Goal: Book appointment/travel/reservation

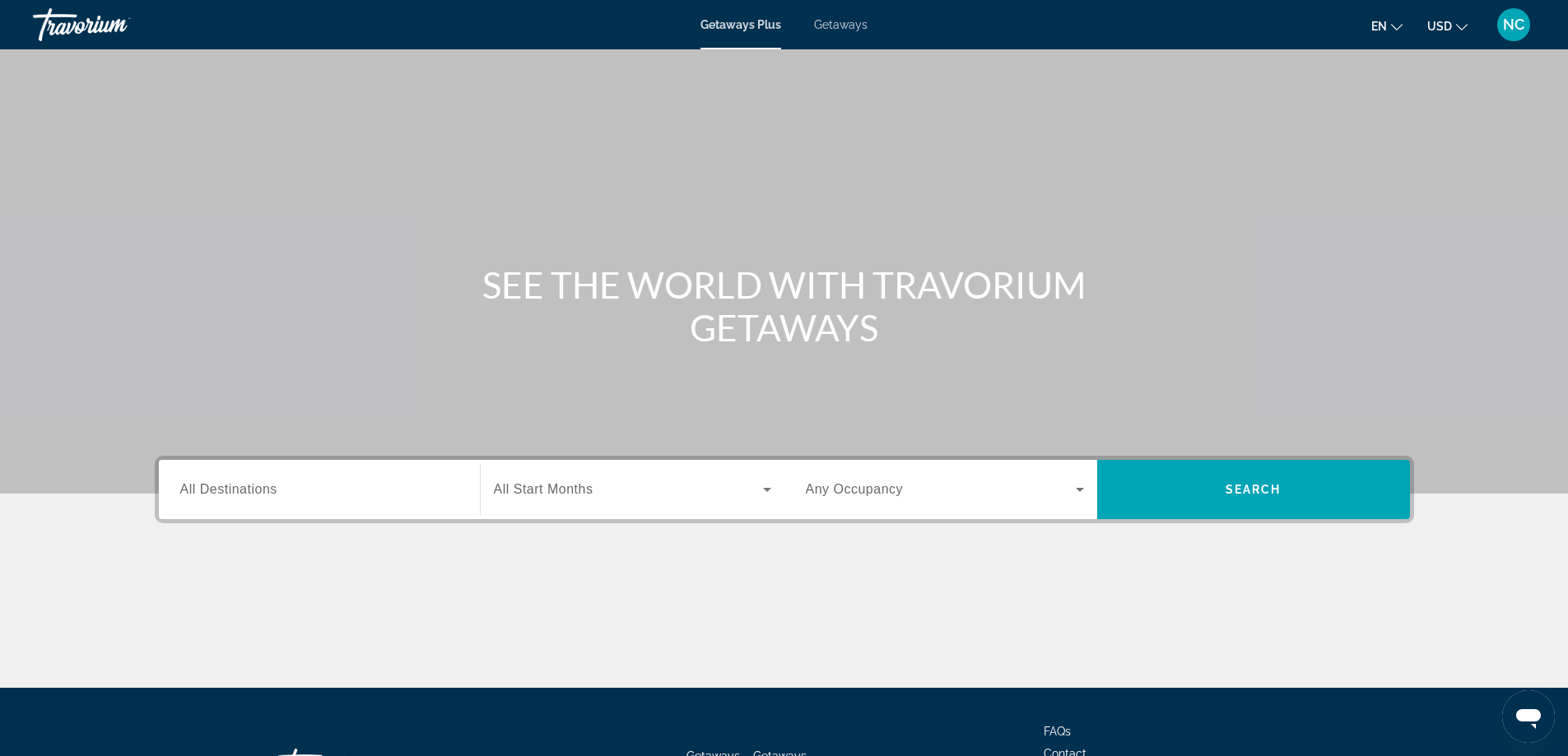
click at [852, 28] on span "Getaways" at bounding box center [840, 25] width 53 height 13
click at [218, 485] on span "All Destinations" at bounding box center [229, 489] width 97 height 14
click at [218, 485] on input "Destination All Destinations" at bounding box center [319, 491] width 278 height 20
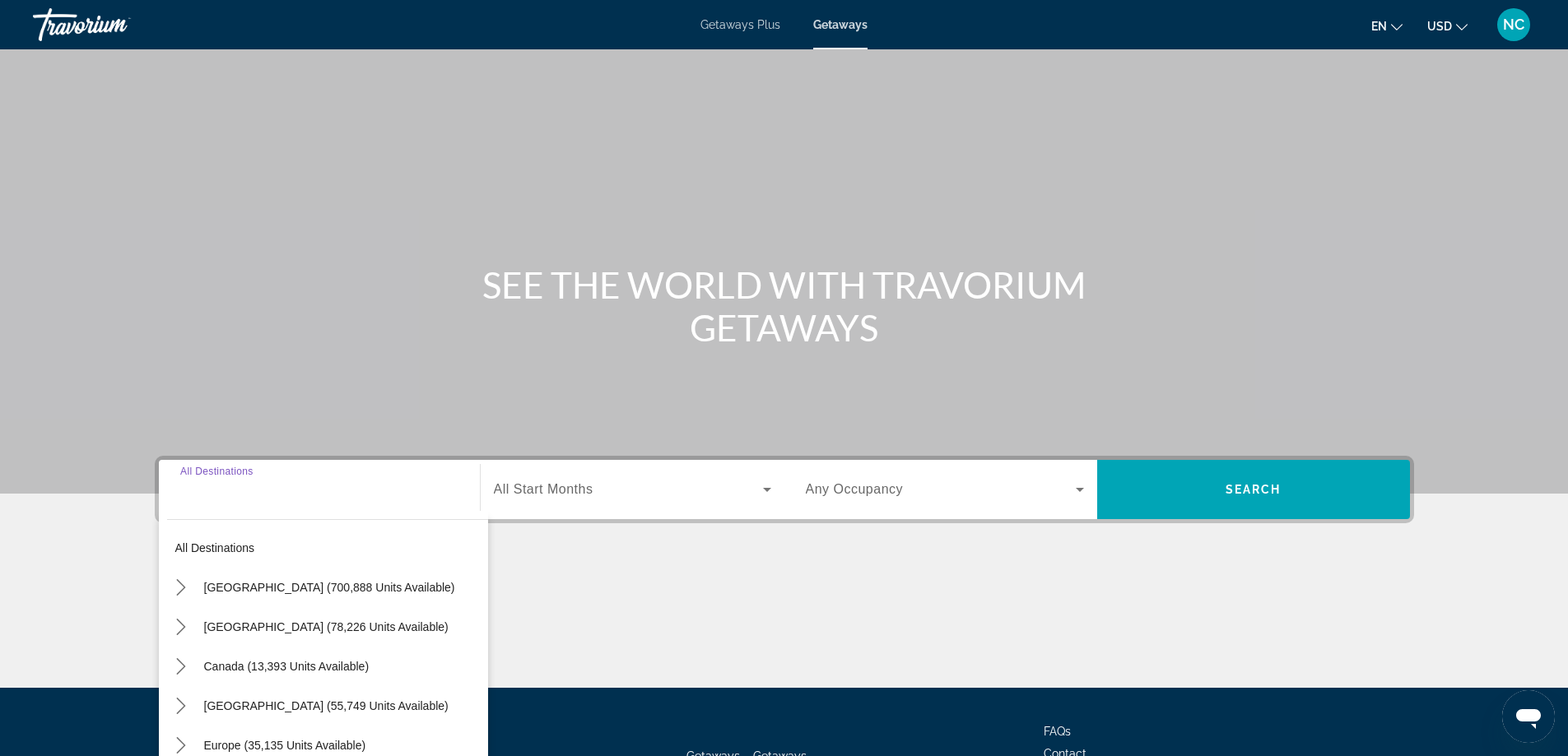
scroll to position [133, 0]
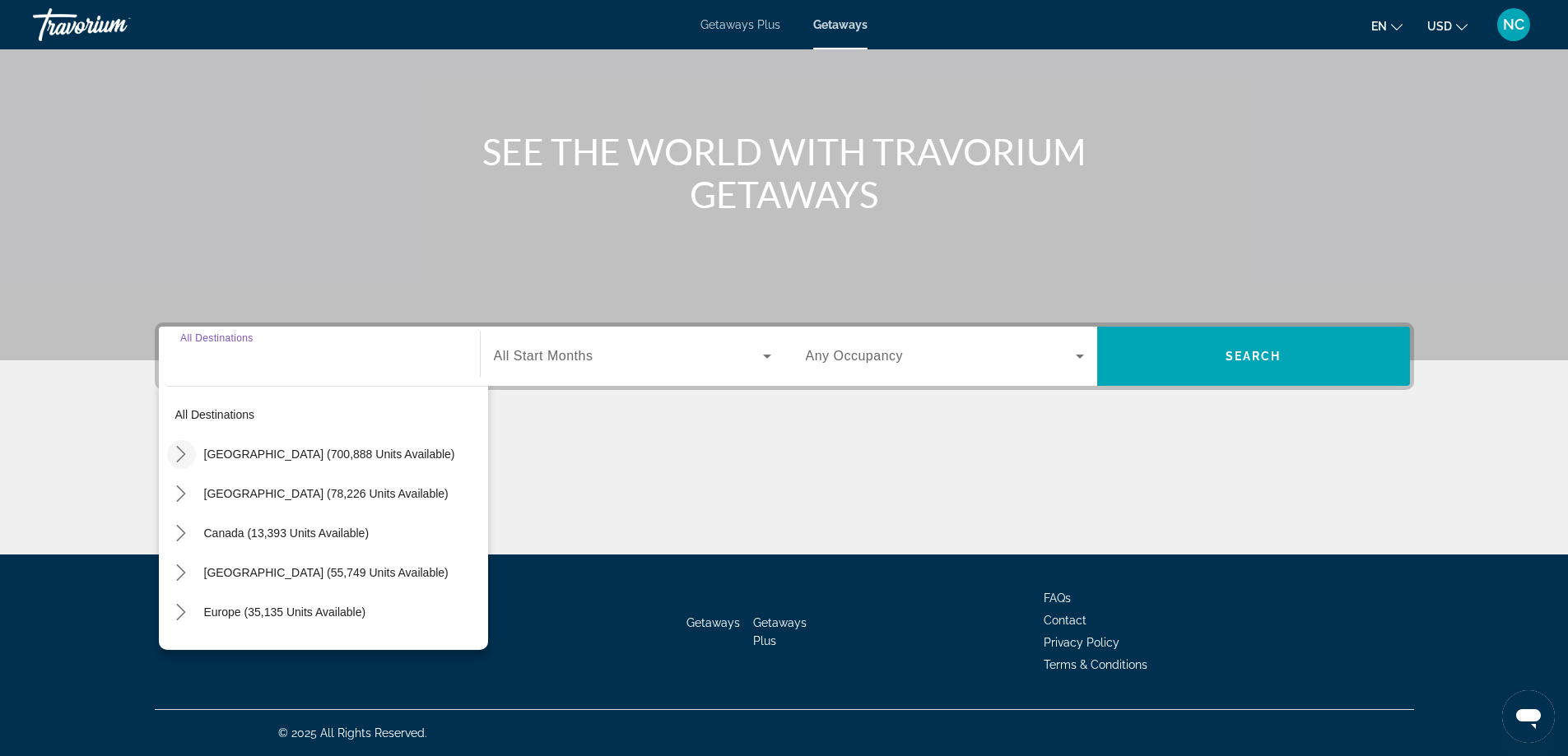
click at [184, 457] on icon "Toggle United States (700,888 units available) submenu" at bounding box center [181, 455] width 17 height 17
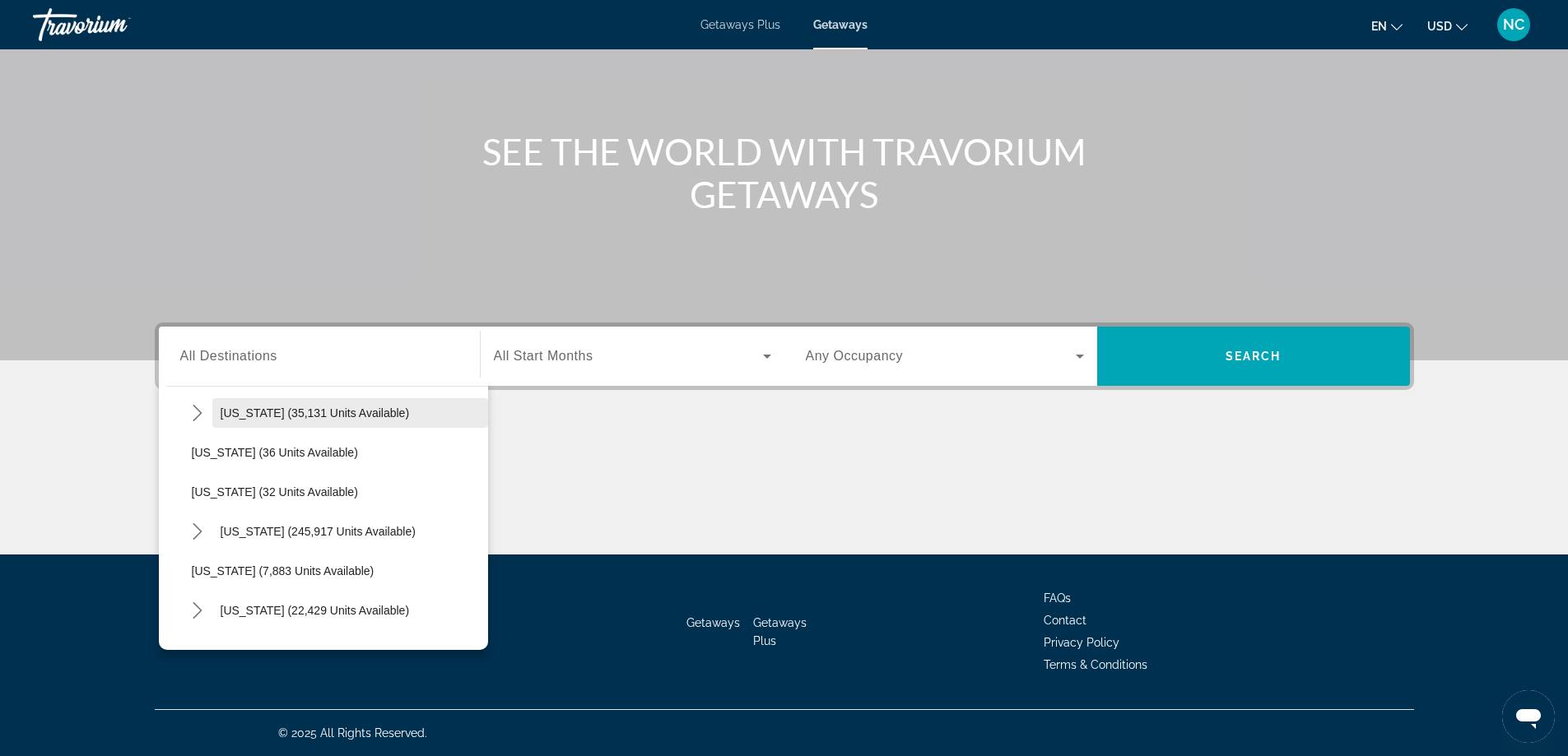
scroll to position [212, 0]
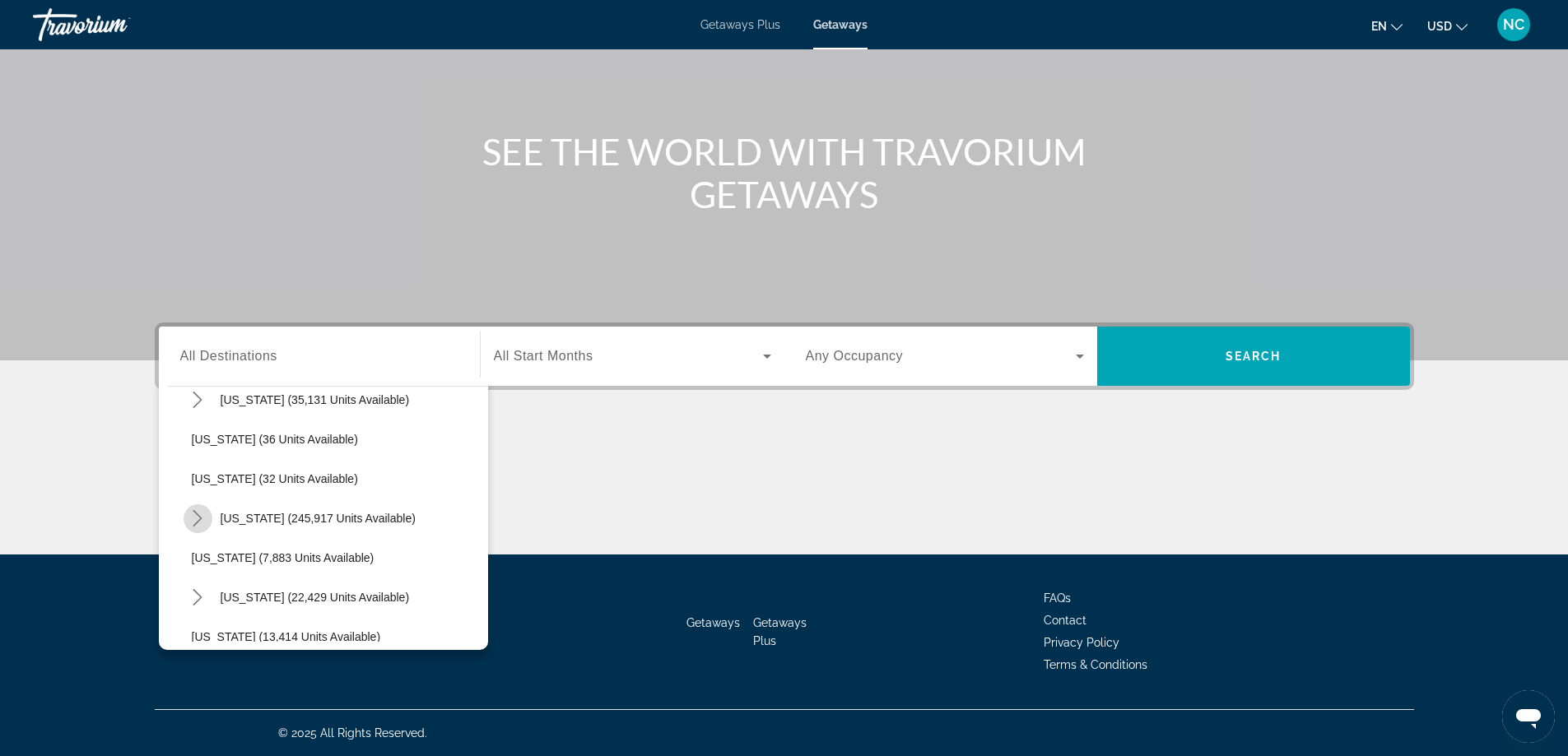
click at [197, 522] on icon "Toggle Florida (245,917 units available) submenu" at bounding box center [197, 519] width 17 height 17
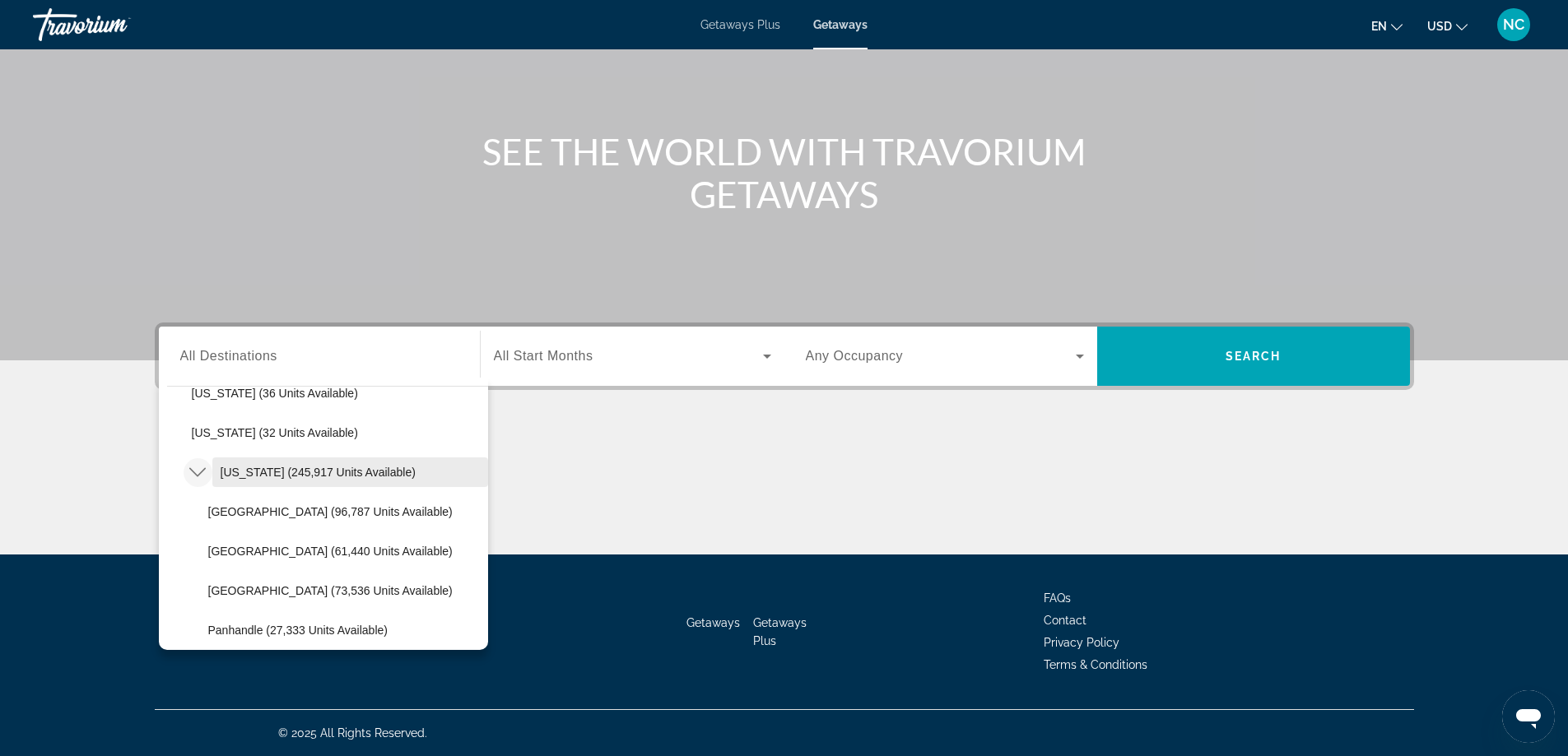
scroll to position [295, 0]
click at [310, 480] on span "[GEOGRAPHIC_DATA] (96,787 units available)" at bounding box center [331, 476] width 244 height 13
type input "**********"
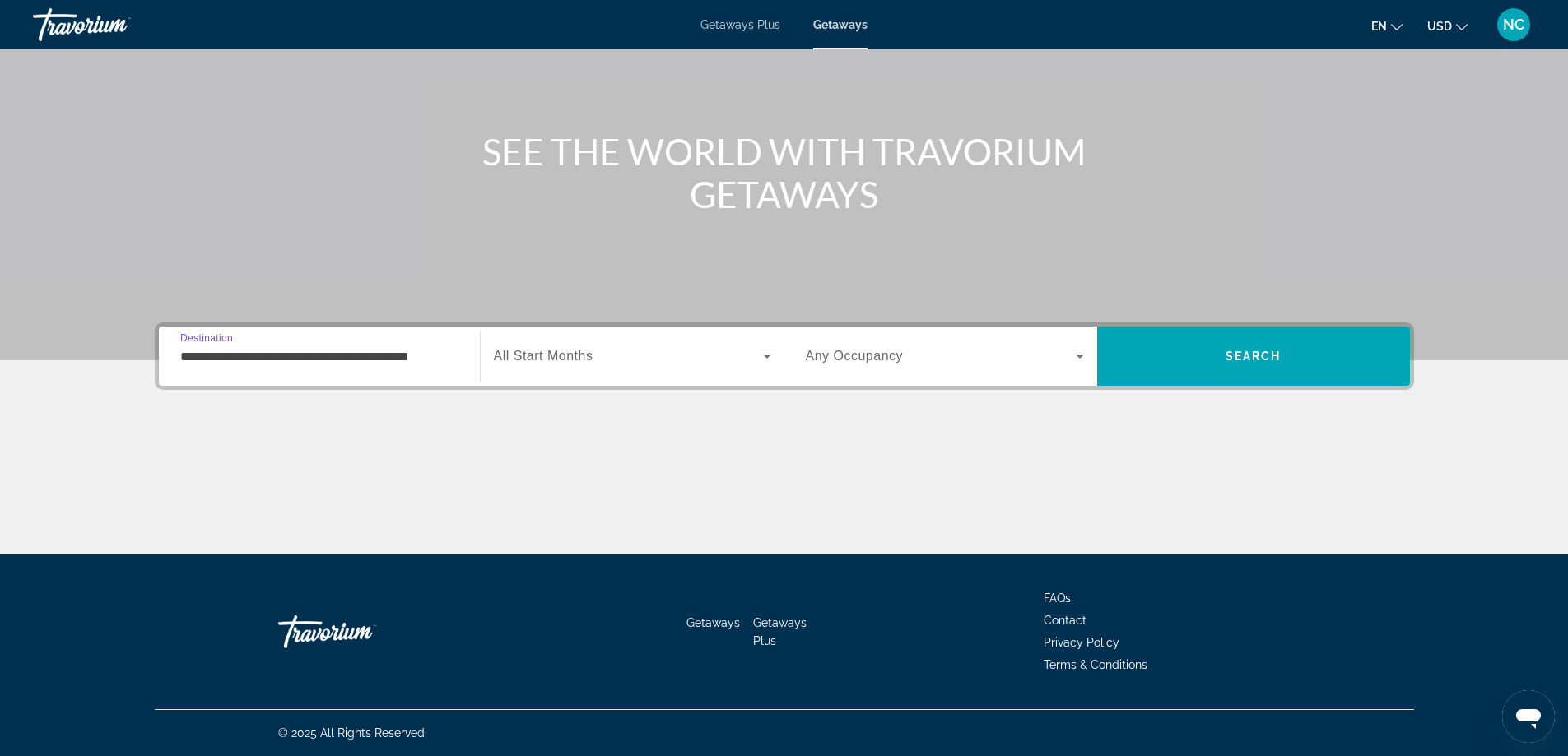
click at [768, 355] on icon "Search widget" at bounding box center [767, 356] width 8 height 4
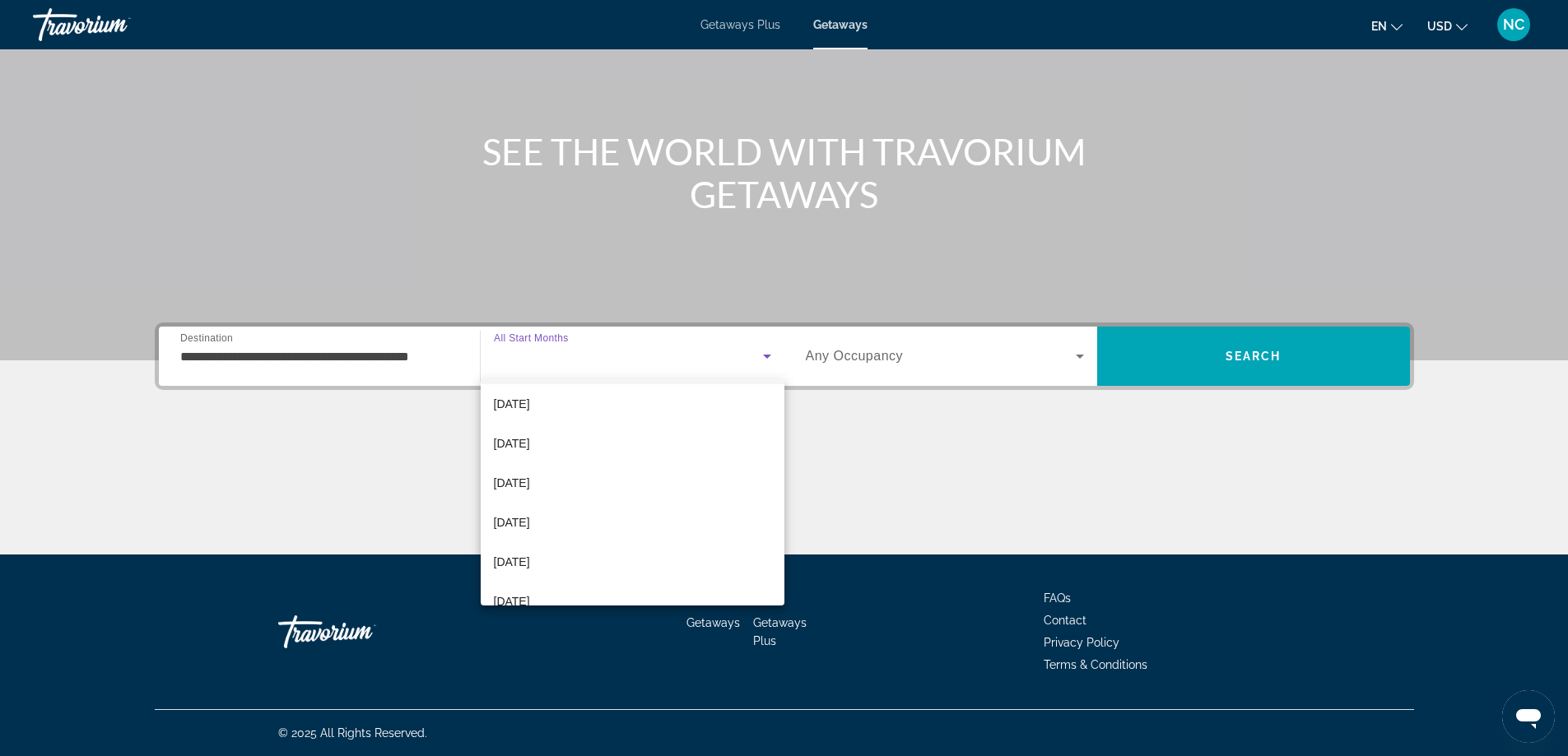
scroll to position [164, 0]
click at [573, 436] on mat-option "[DATE]" at bounding box center [632, 438] width 304 height 39
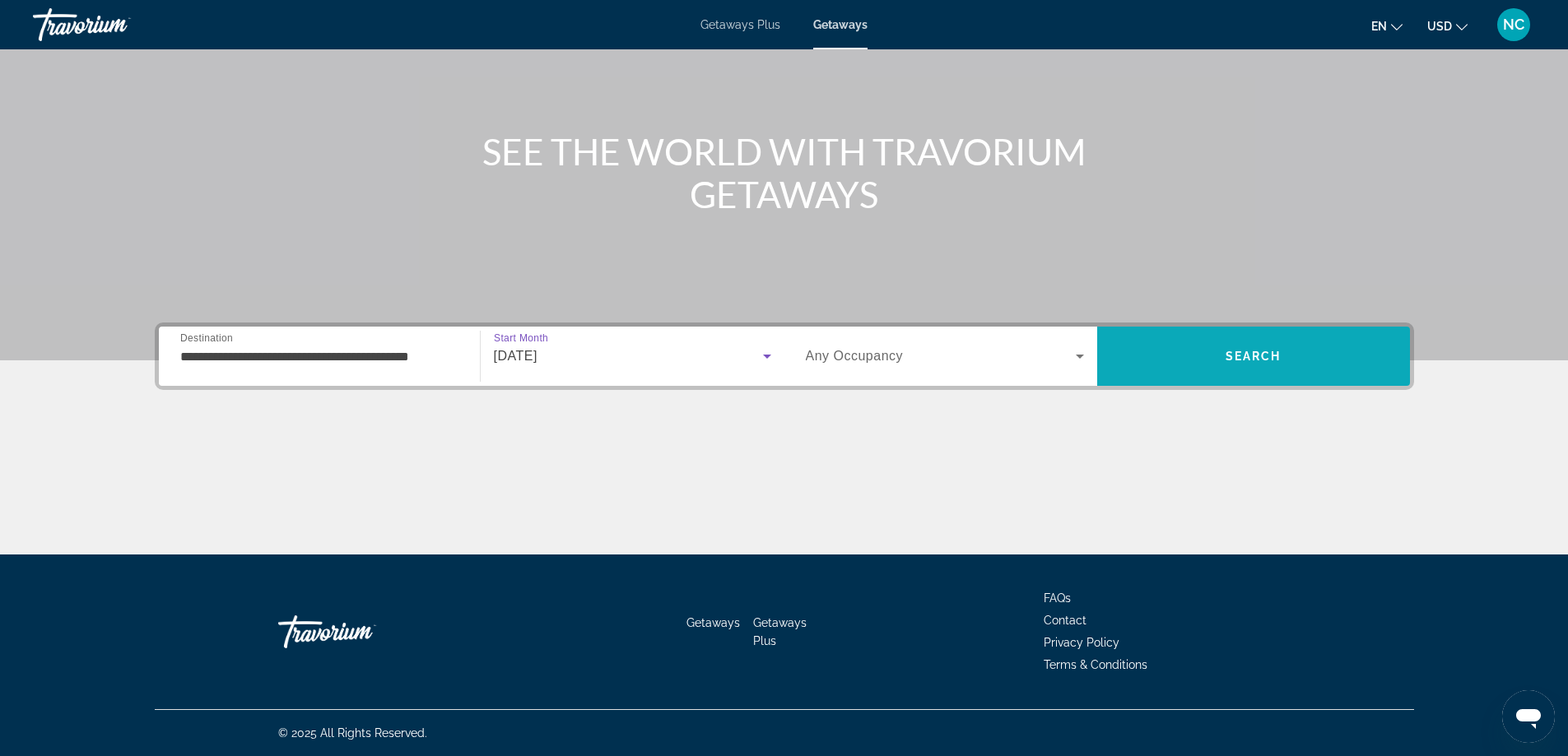
click at [1238, 363] on span "Search" at bounding box center [1253, 355] width 312 height 39
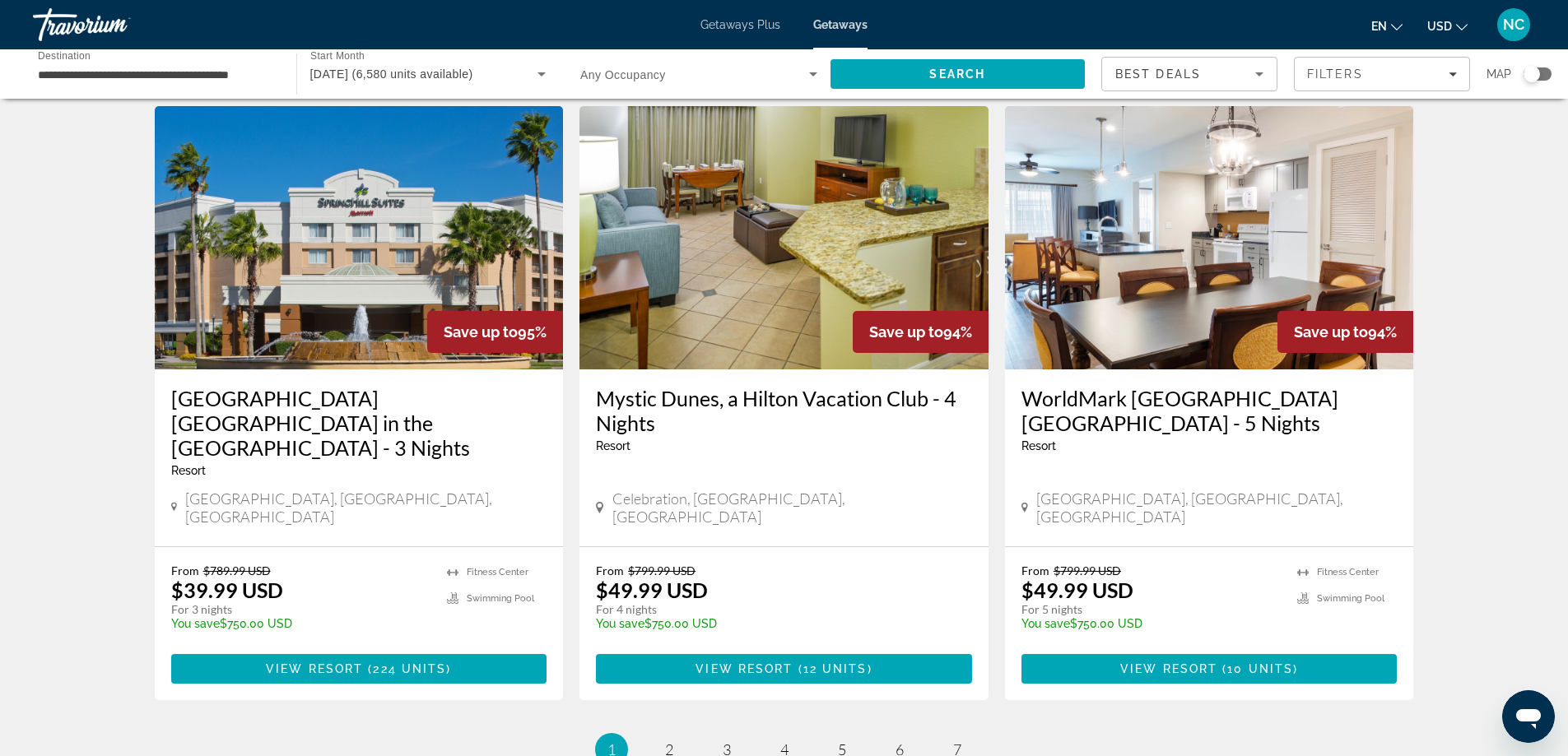
scroll to position [2005, 0]
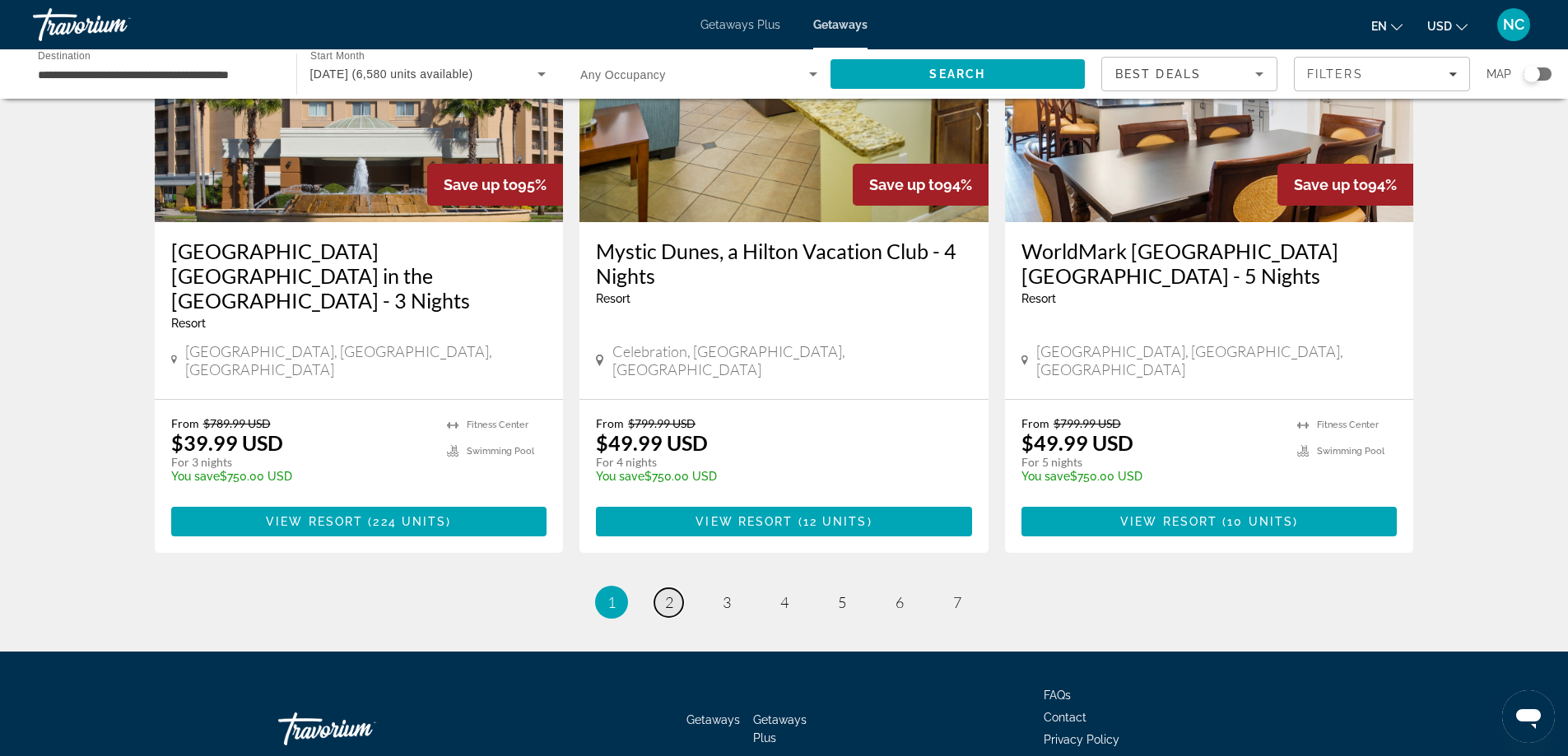
click at [668, 593] on span "2" at bounding box center [669, 603] width 8 height 18
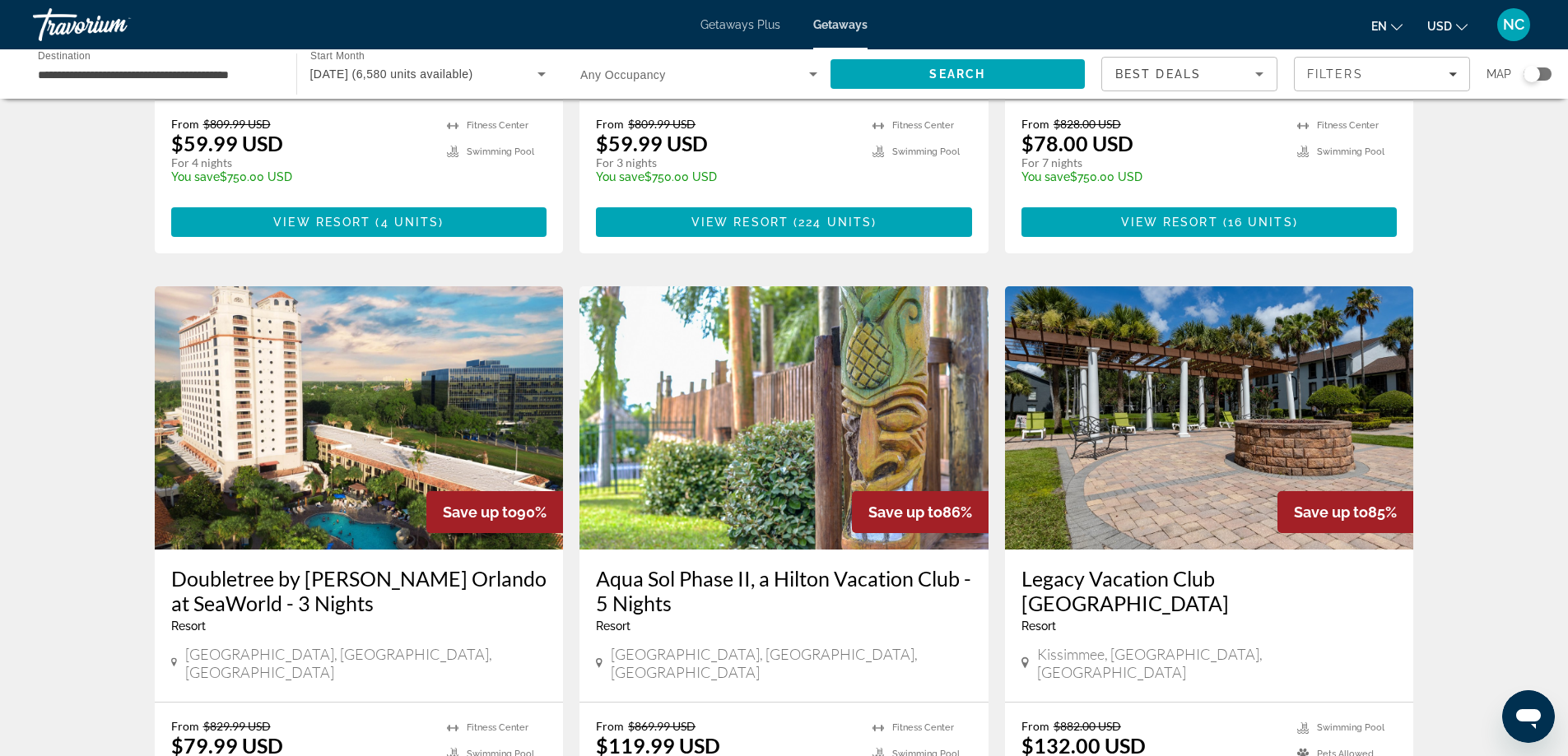
scroll to position [499, 0]
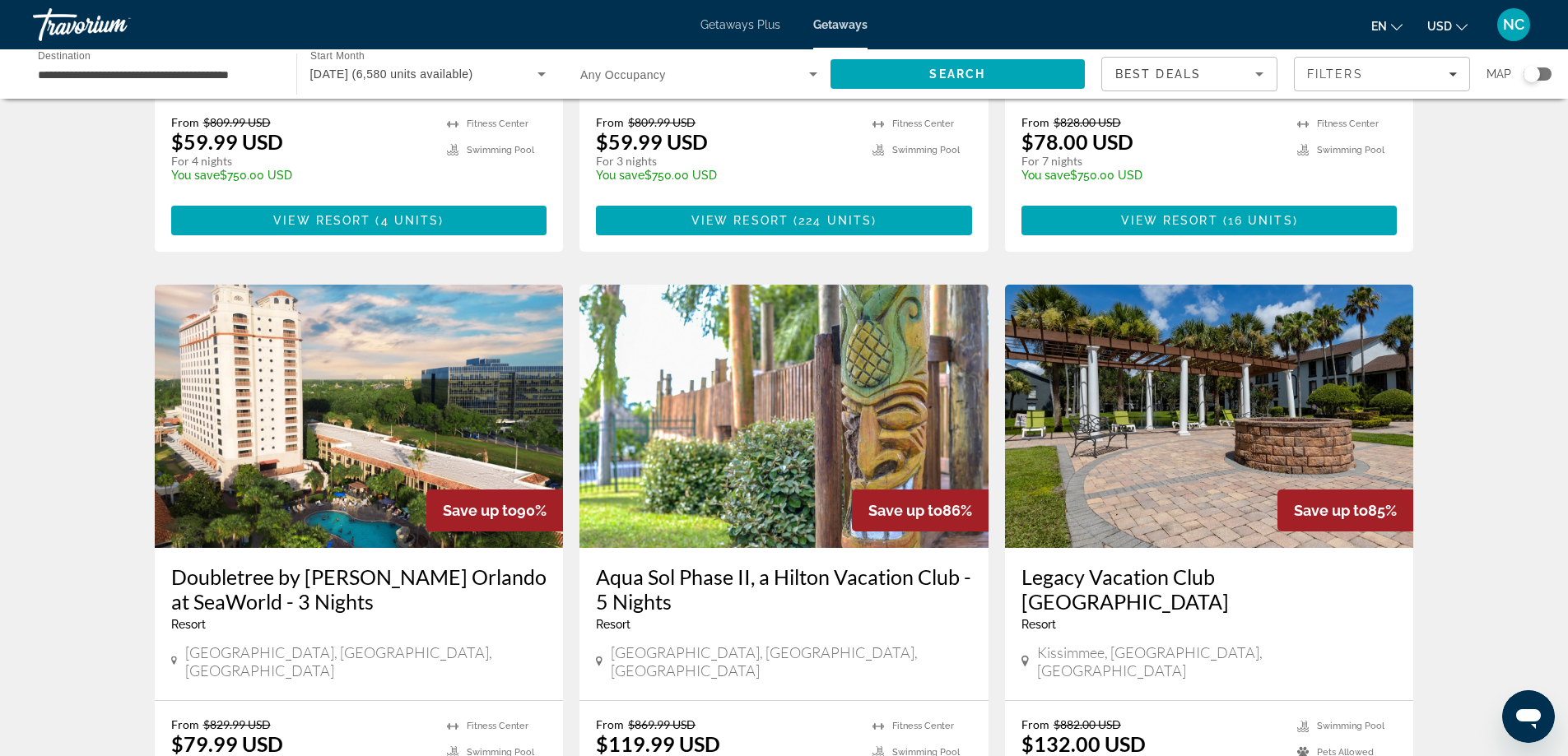
click at [336, 412] on img "Main content" at bounding box center [358, 416] width 409 height 264
